Goal: Find specific page/section: Find specific page/section

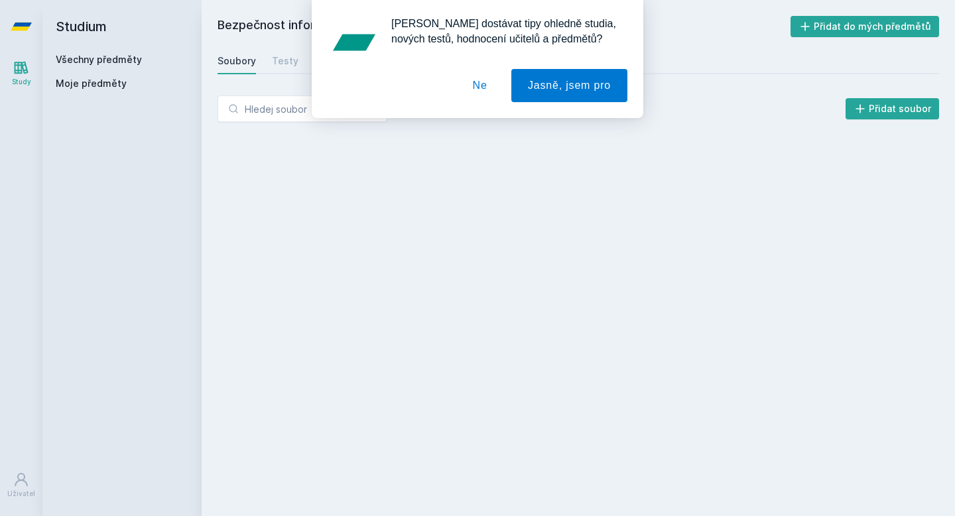
click at [470, 76] on button "Ne" at bounding box center [480, 85] width 48 height 33
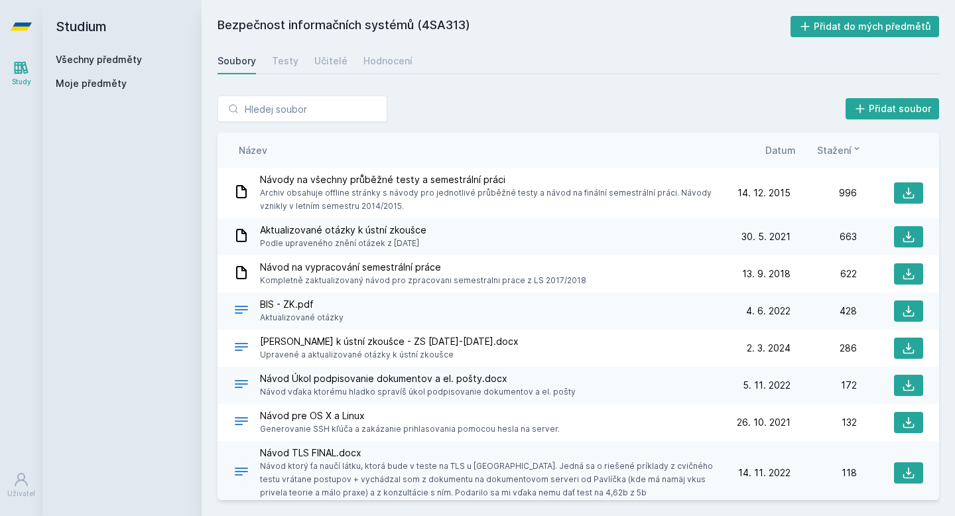
click at [139, 66] on div "Všechny předměty Moje předměty" at bounding box center [122, 74] width 133 height 42
click at [124, 64] on link "Všechny předměty" at bounding box center [99, 59] width 86 height 11
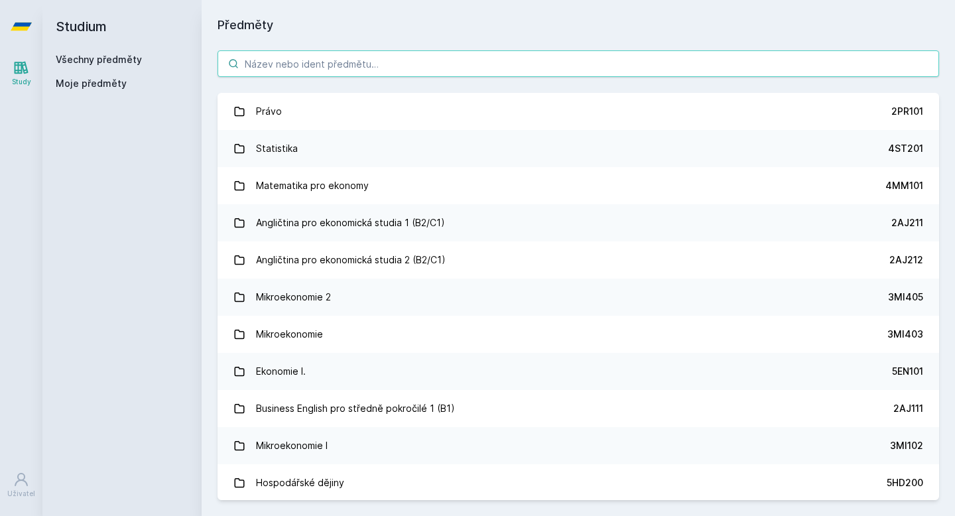
click at [262, 72] on input "search" at bounding box center [577, 63] width 721 height 27
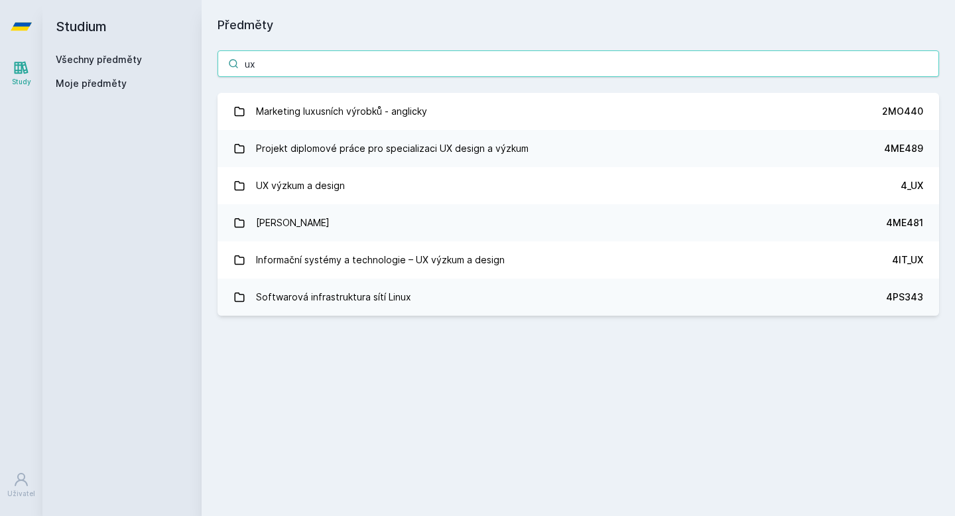
type input "u"
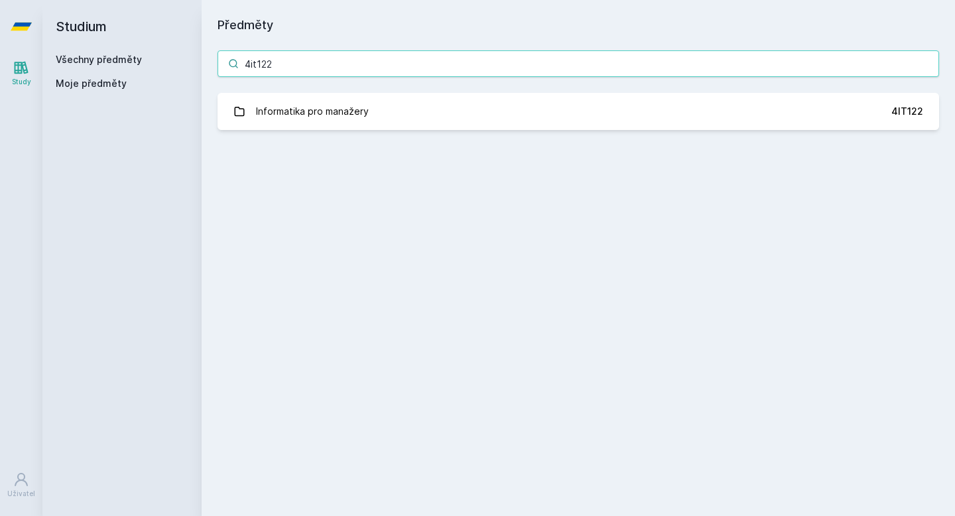
click at [448, 63] on input "4it122" at bounding box center [577, 63] width 721 height 27
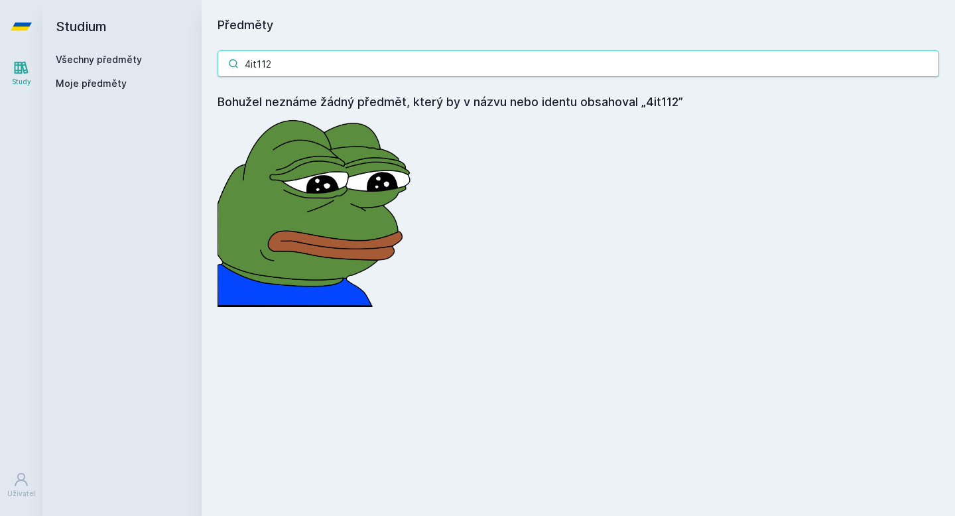
type input "4it112"
